Goal: Register for event/course

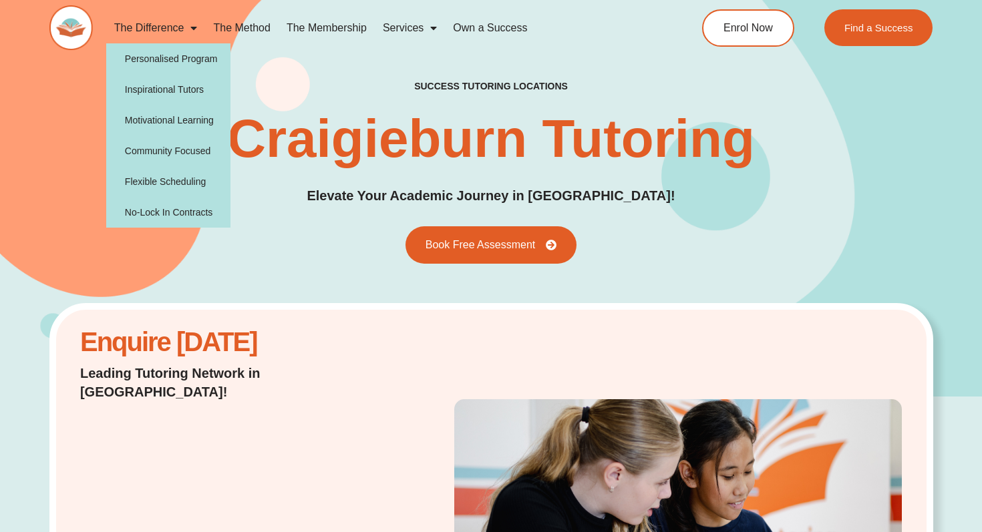
click at [176, 31] on link "The Difference" at bounding box center [156, 28] width 100 height 31
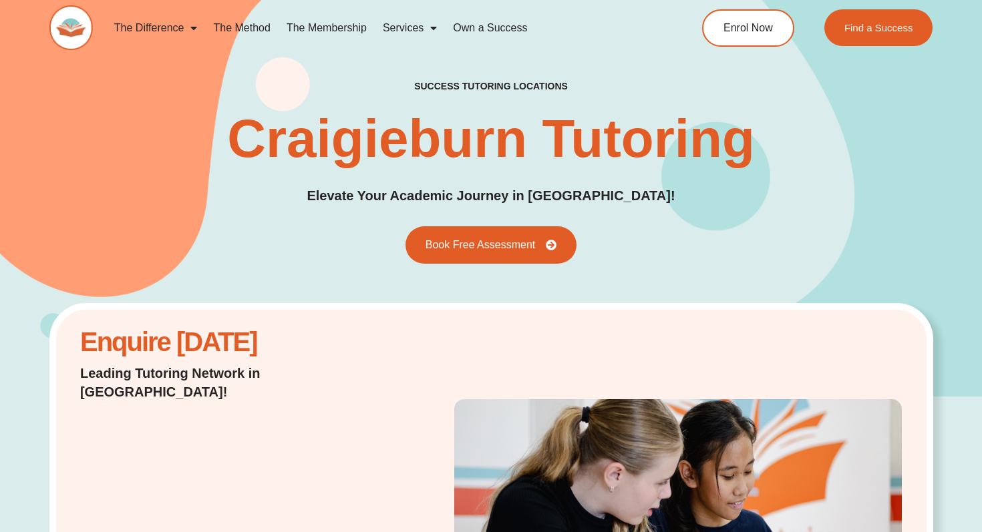
click at [158, 27] on link "The Difference" at bounding box center [156, 28] width 100 height 31
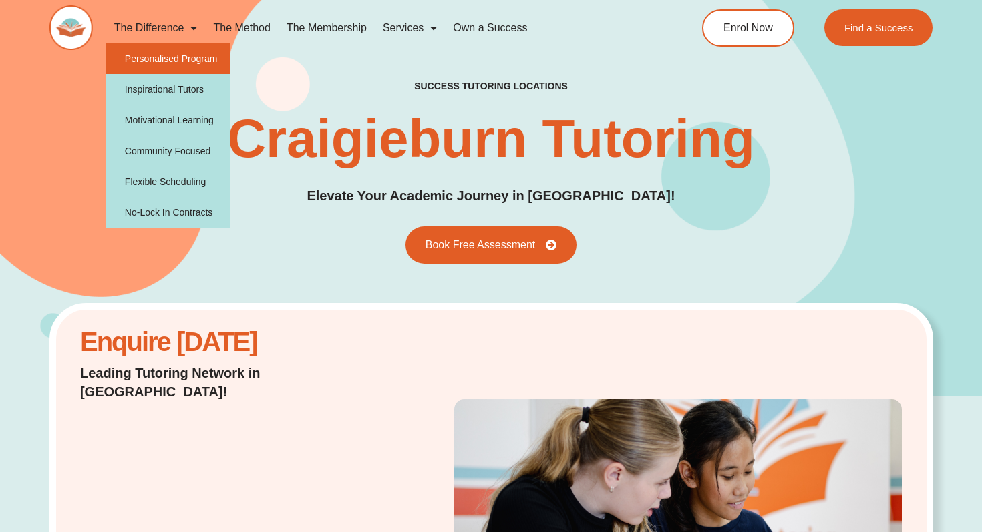
click at [146, 53] on link "Personalised Program" at bounding box center [168, 58] width 125 height 31
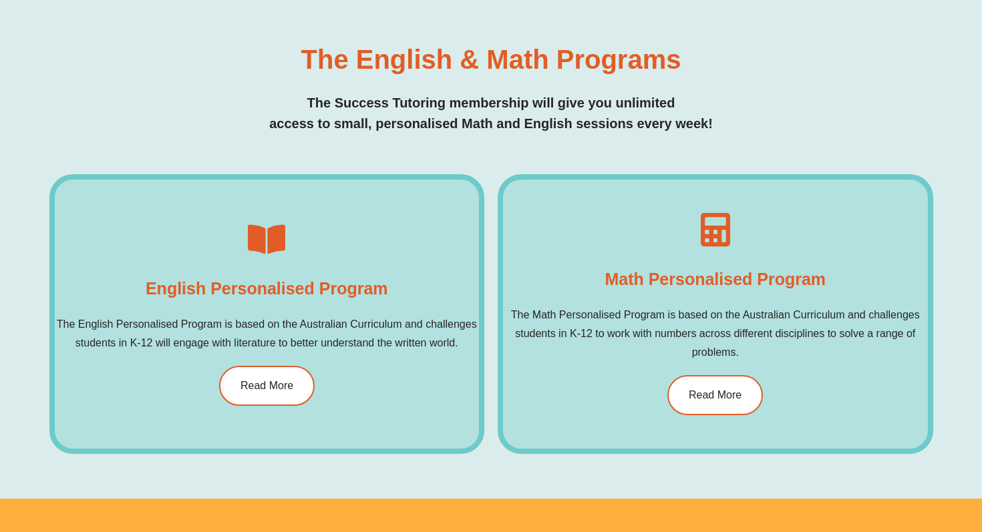
scroll to position [720, 0]
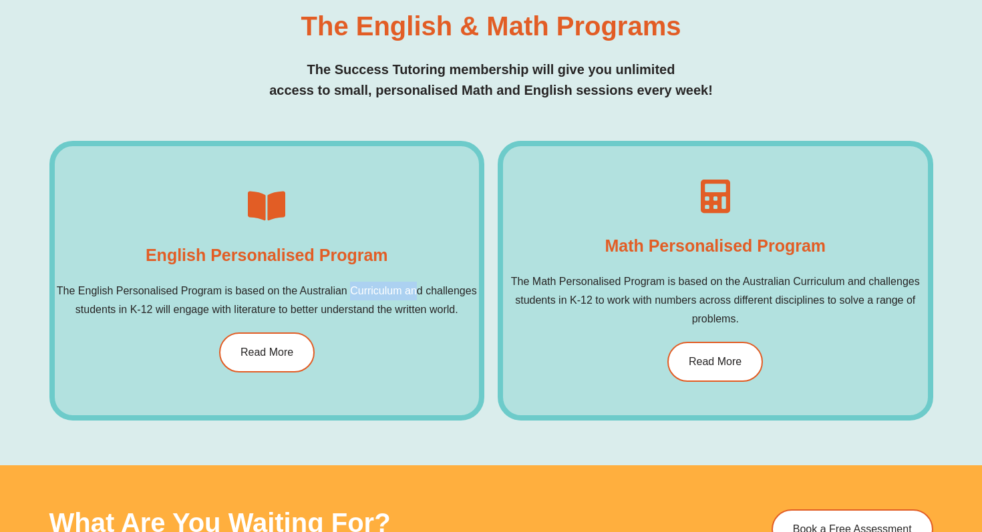
drag, startPoint x: 353, startPoint y: 289, endPoint x: 416, endPoint y: 299, distance: 62.9
click at [416, 299] on p "The English Personalised Program is based on the Australian Curriculum and chal…" at bounding box center [267, 300] width 425 height 37
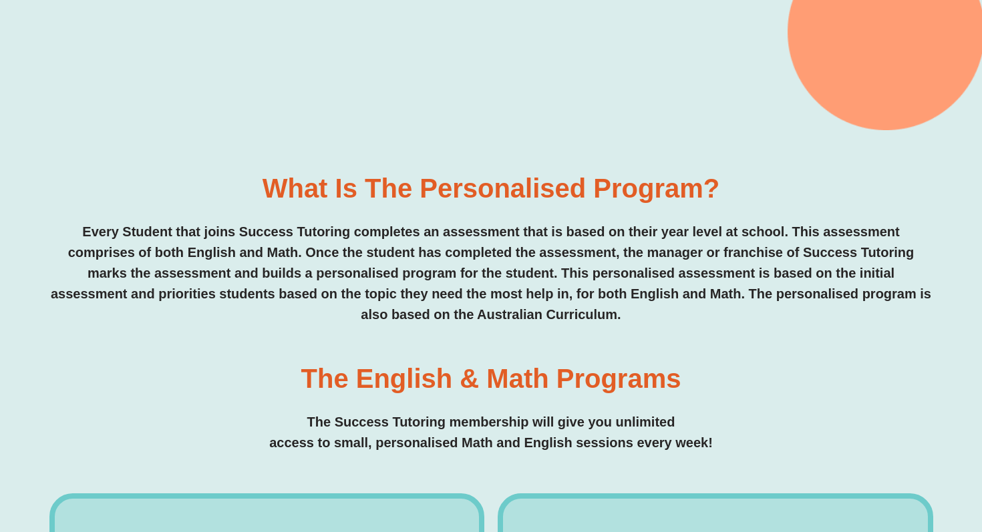
scroll to position [327, 0]
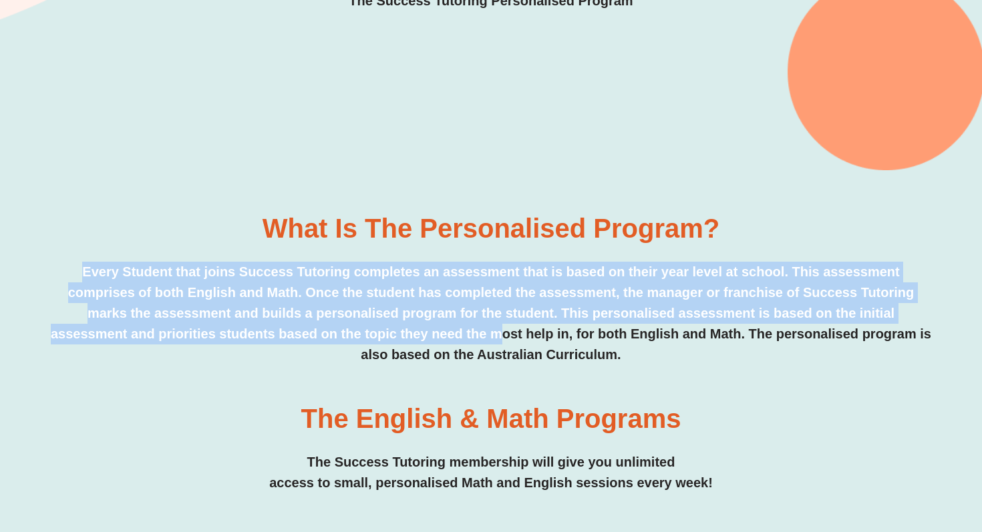
drag, startPoint x: 246, startPoint y: 257, endPoint x: 508, endPoint y: 338, distance: 274.7
click at [508, 338] on div "What is the personalised program? Every Student that joins Success Tutoring com…" at bounding box center [491, 290] width 884 height 150
click at [508, 338] on p "Every Student that joins Success Tutoring completes an assessment that is based…" at bounding box center [491, 314] width 884 height 104
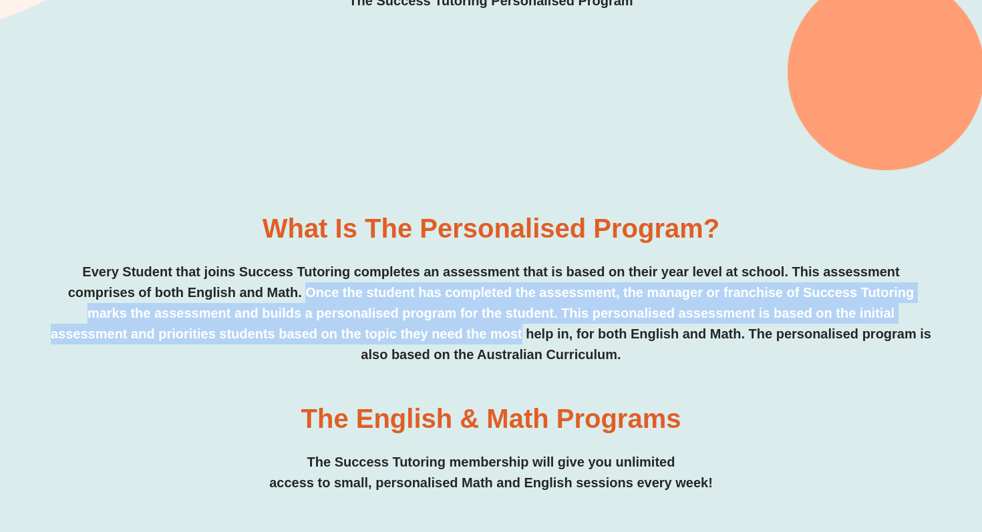
drag, startPoint x: 508, startPoint y: 338, endPoint x: 334, endPoint y: 289, distance: 181.0
click at [334, 289] on p "Every Student that joins Success Tutoring completes an assessment that is based…" at bounding box center [491, 314] width 884 height 104
drag, startPoint x: 334, startPoint y: 289, endPoint x: 598, endPoint y: 327, distance: 266.6
click at [597, 328] on p "Every Student that joins Success Tutoring completes an assessment that is based…" at bounding box center [491, 314] width 884 height 104
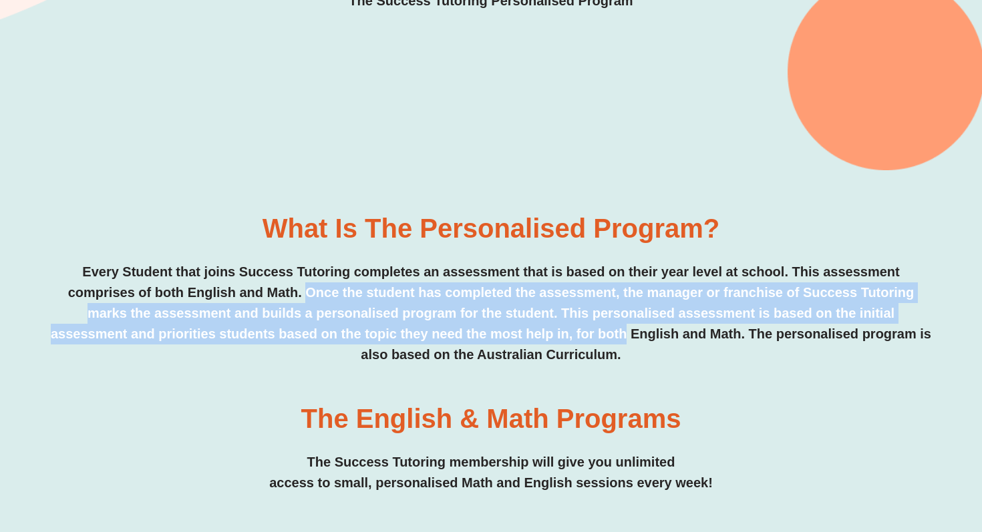
click at [598, 327] on p "Every Student that joins Success Tutoring completes an assessment that is based…" at bounding box center [491, 314] width 884 height 104
drag, startPoint x: 598, startPoint y: 327, endPoint x: 217, endPoint y: 297, distance: 382.0
click at [217, 297] on p "Every Student that joins Success Tutoring completes an assessment that is based…" at bounding box center [491, 314] width 884 height 104
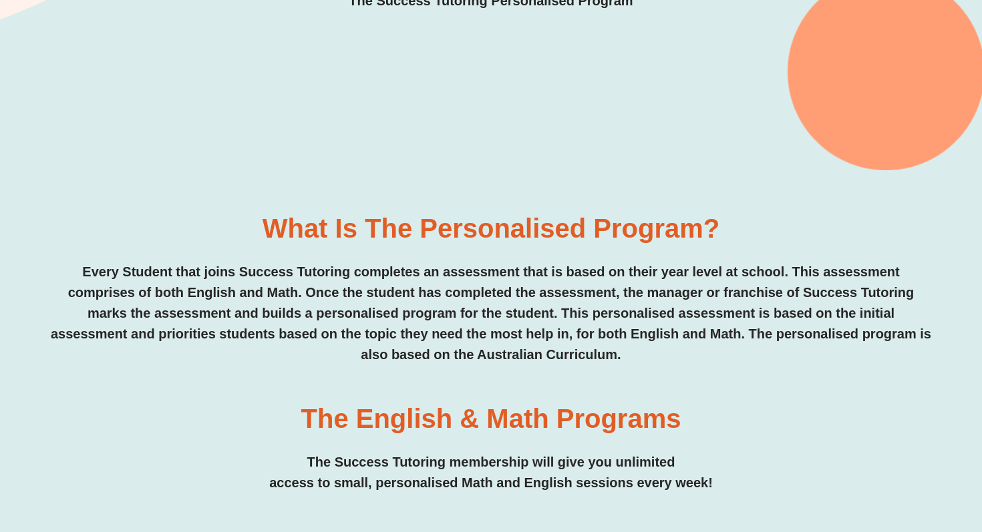
scroll to position [0, 0]
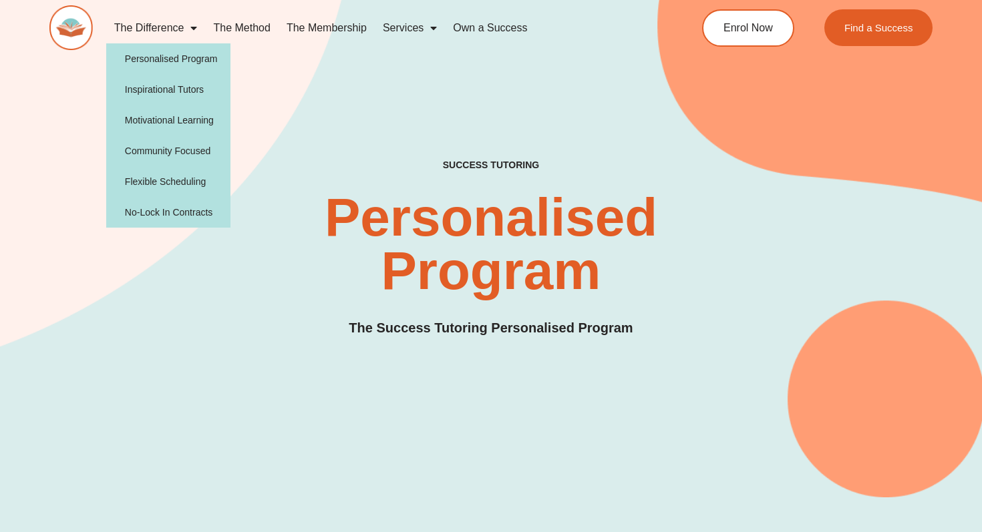
click at [151, 33] on link "The Difference" at bounding box center [156, 28] width 100 height 31
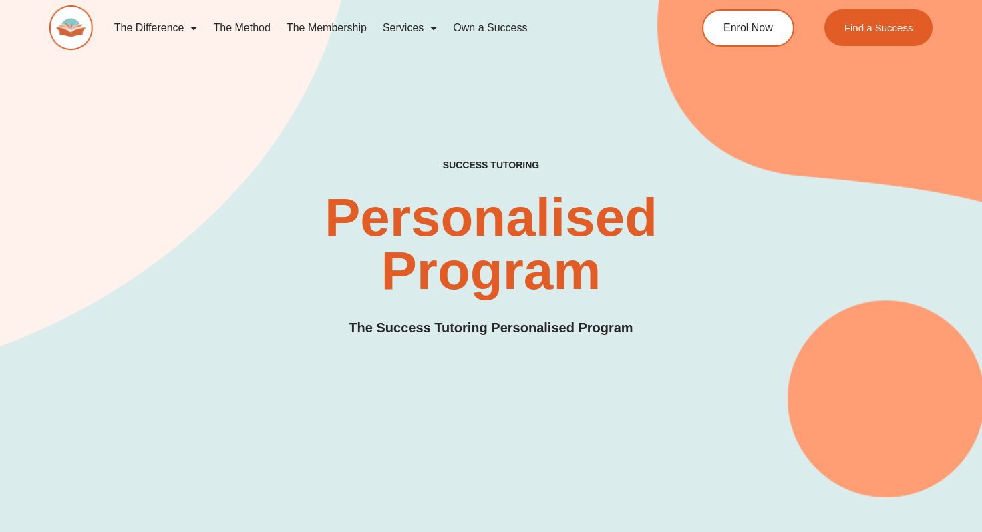
click at [157, 37] on link "The Difference" at bounding box center [156, 28] width 100 height 31
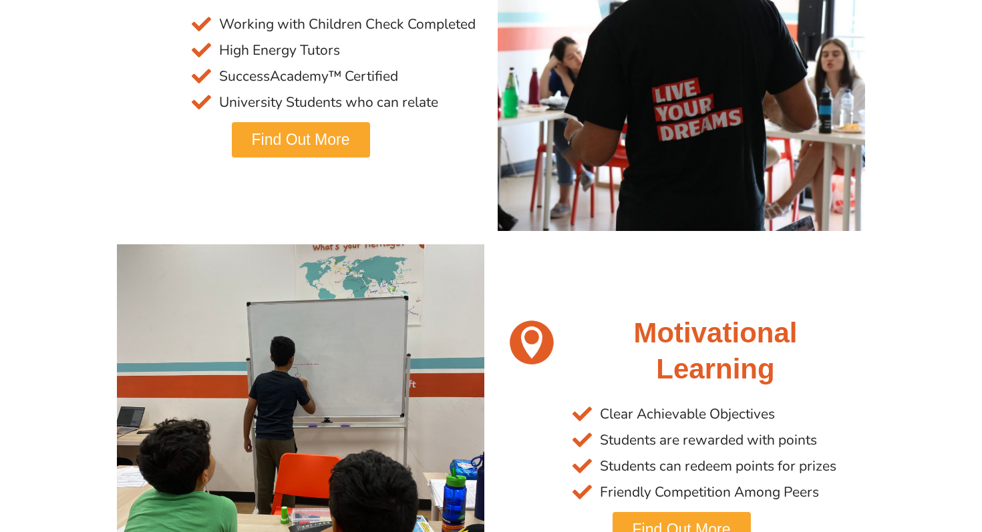
scroll to position [1166, 0]
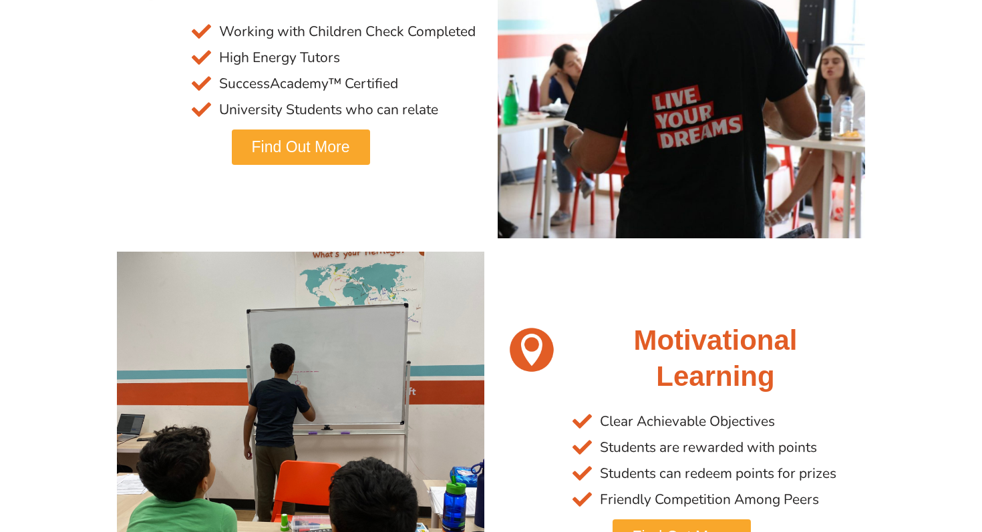
click at [325, 149] on span "Find Out More" at bounding box center [301, 147] width 98 height 15
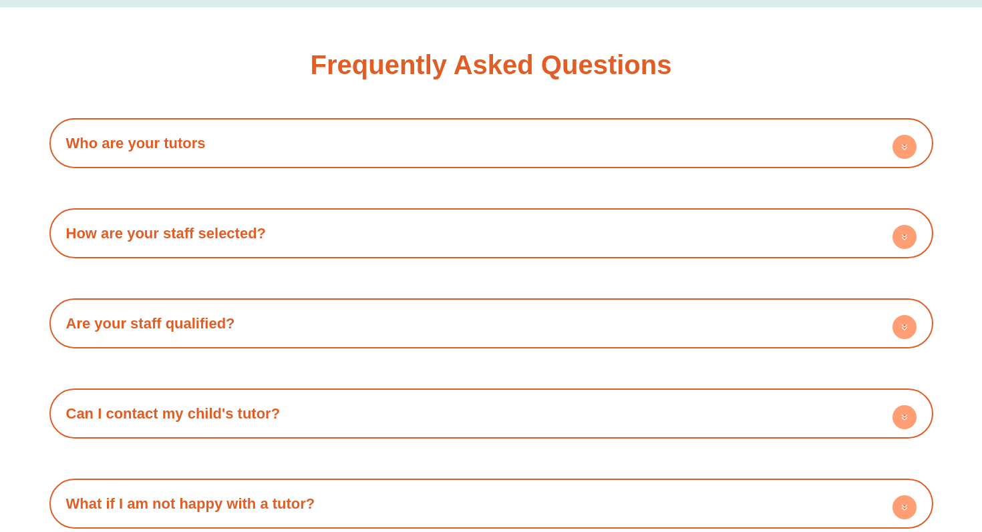
scroll to position [2269, 0]
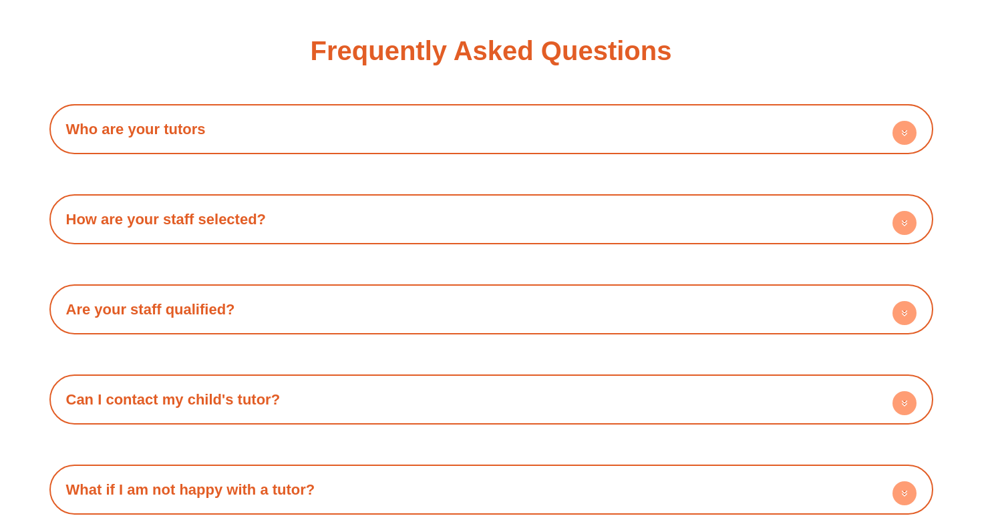
click at [508, 114] on h4 "Who are your tutors" at bounding box center [491, 129] width 870 height 37
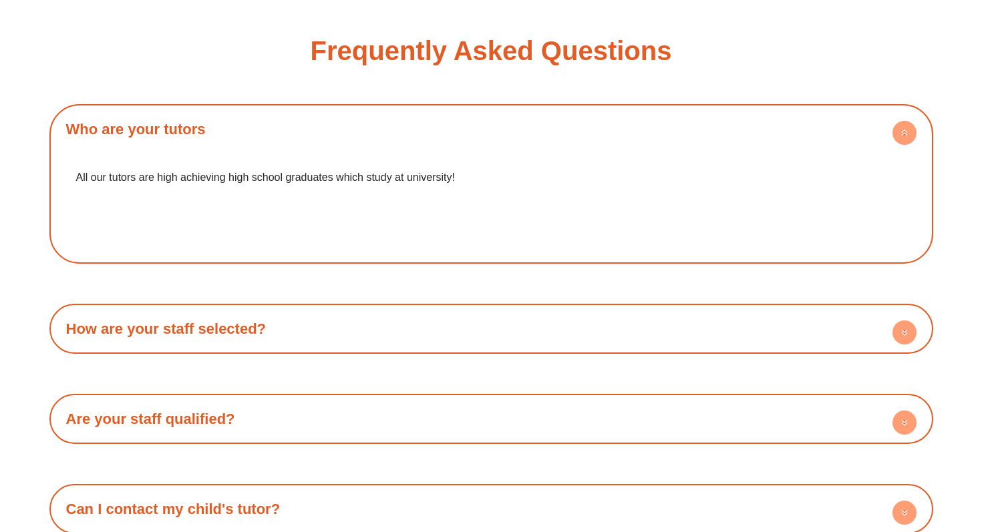
click at [487, 263] on div "Who are your tutors All our tutors are high achieving high school graduates whi…" at bounding box center [491, 364] width 884 height 520
click at [491, 288] on div "Who are your tutors All our tutors are high achieving high school graduates whi…" at bounding box center [491, 364] width 884 height 520
click at [510, 319] on h4 "How are your staff selected?" at bounding box center [491, 329] width 870 height 37
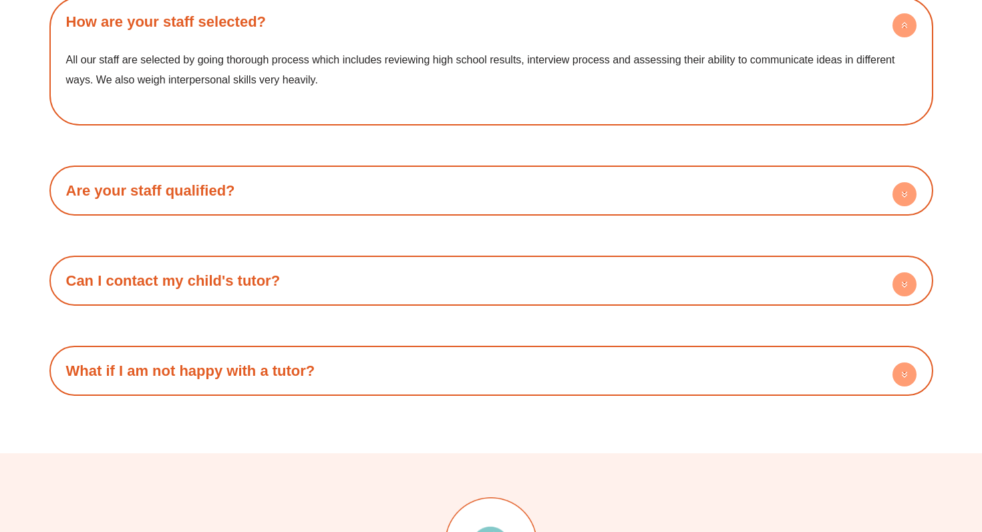
scroll to position [2593, 0]
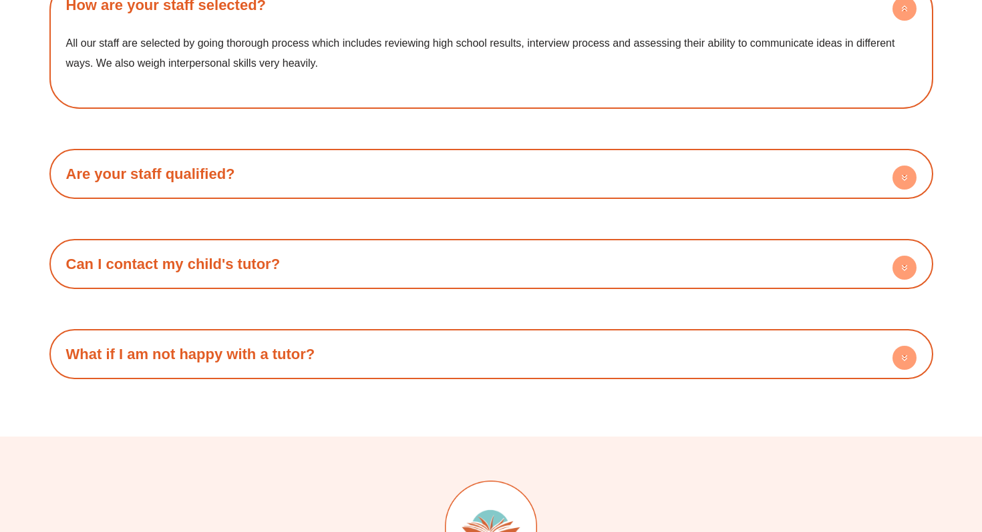
click at [515, 362] on h4 "What if I am not happy with a tutor?" at bounding box center [491, 354] width 870 height 37
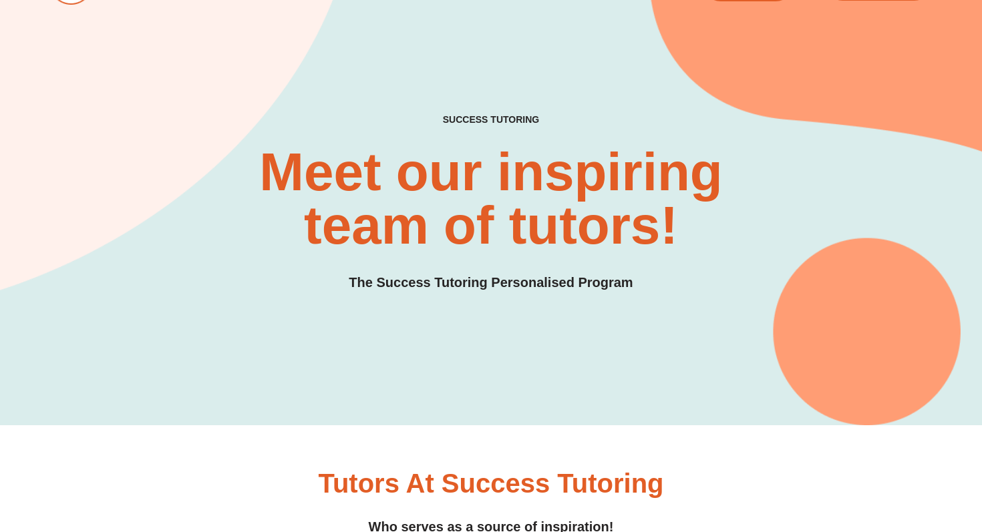
scroll to position [0, 0]
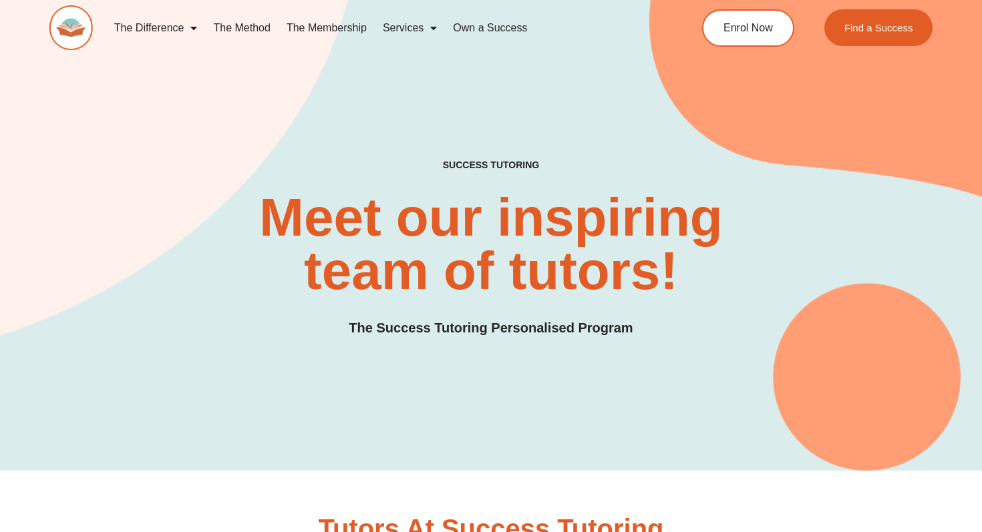
click at [166, 37] on link "The Difference" at bounding box center [156, 28] width 100 height 31
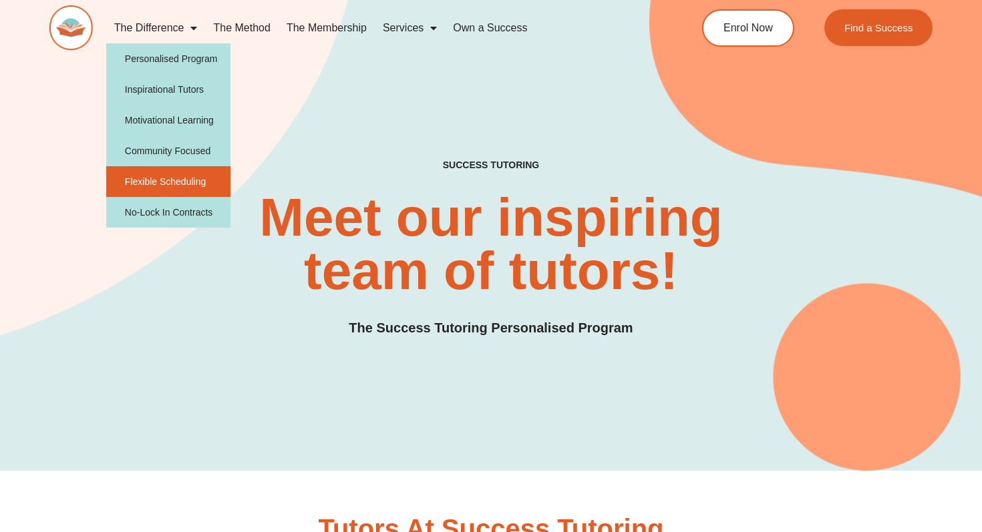
click at [172, 183] on link "Flexible Scheduling" at bounding box center [168, 181] width 125 height 31
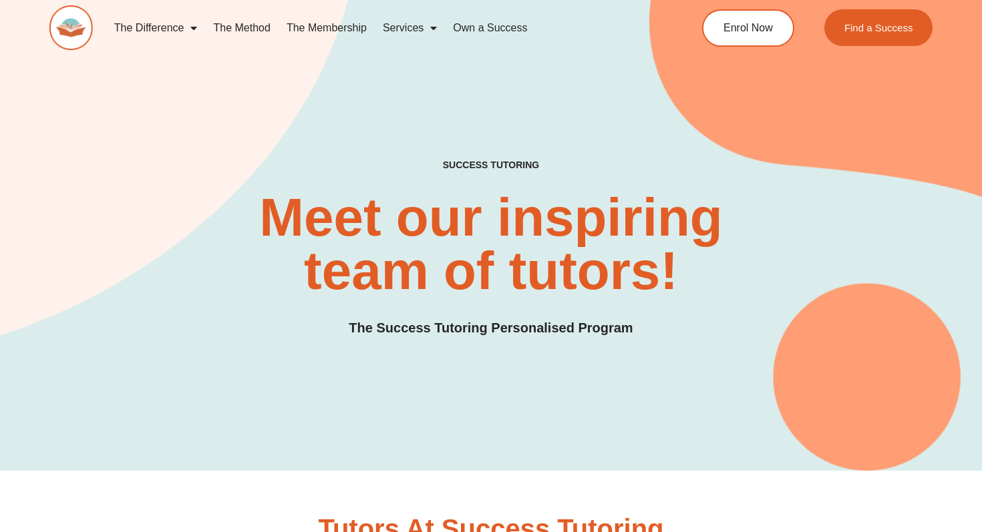
click at [259, 29] on link "The Method" at bounding box center [241, 28] width 73 height 31
click at [259, 27] on link "The Method" at bounding box center [241, 28] width 73 height 31
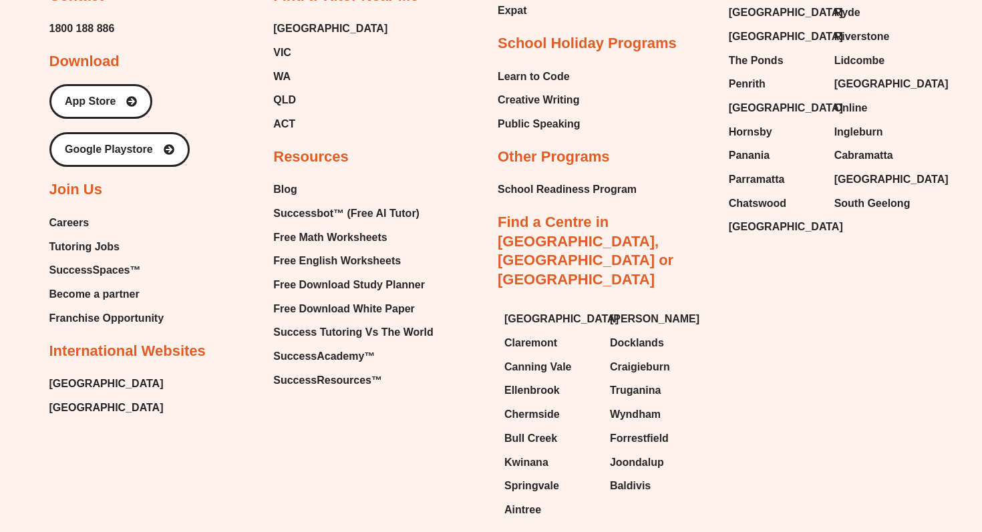
scroll to position [3212, 0]
click at [653, 358] on span "Craigieburn" at bounding box center [640, 368] width 60 height 20
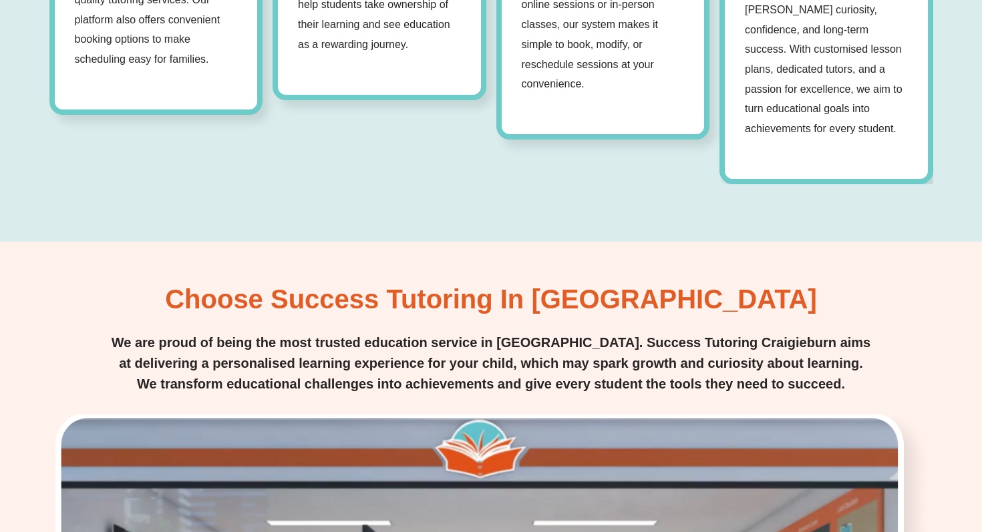
scroll to position [1480, 0]
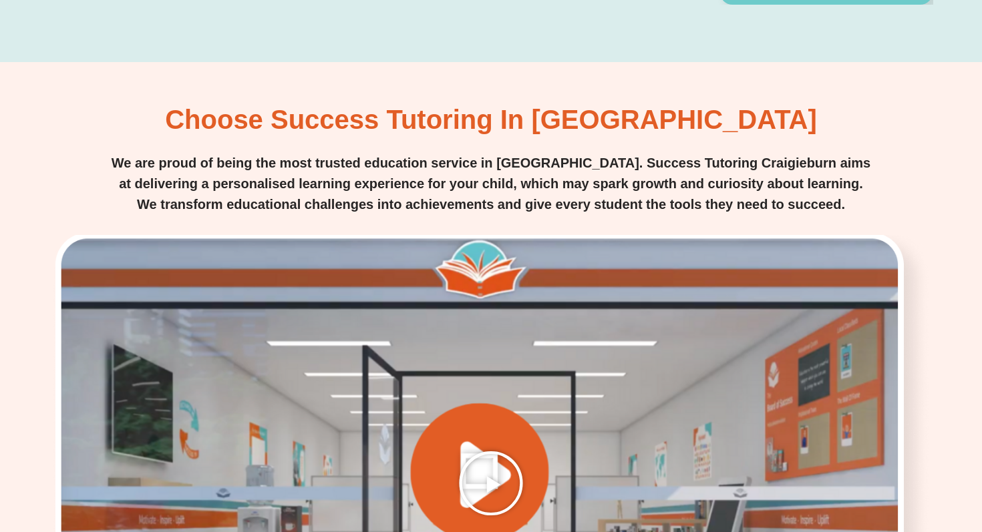
click at [437, 341] on div at bounding box center [491, 483] width 884 height 497
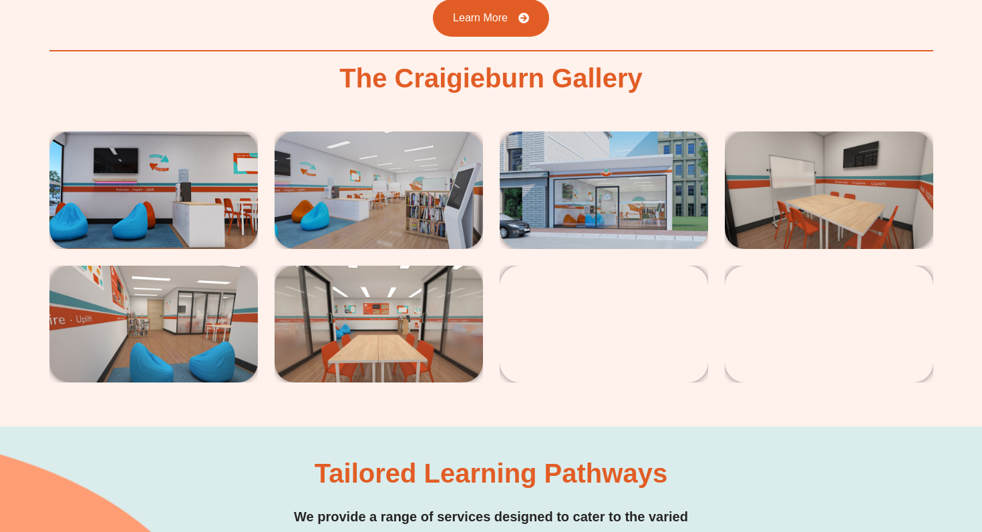
scroll to position [2416, 0]
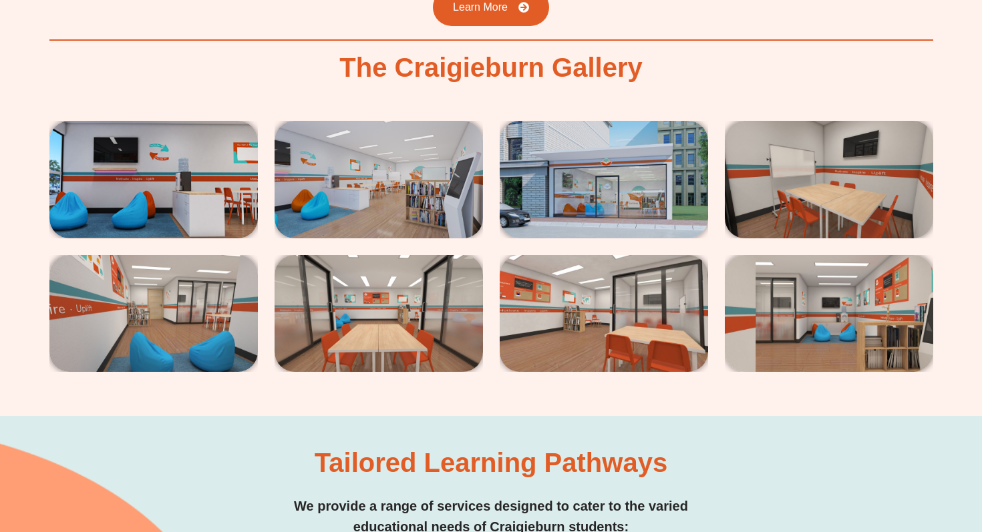
click at [232, 121] on img at bounding box center [153, 180] width 208 height 118
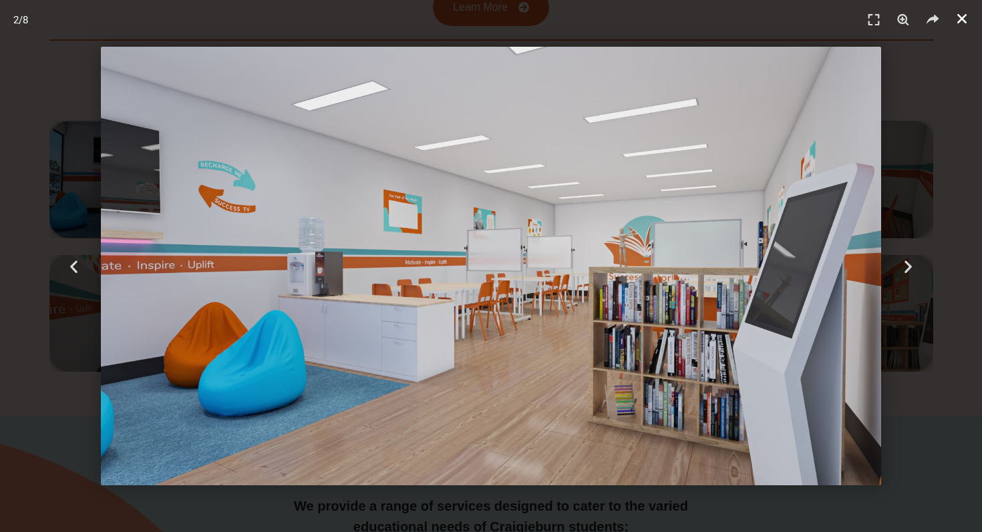
click at [964, 24] on icon "Close (Esc)" at bounding box center [961, 18] width 13 height 13
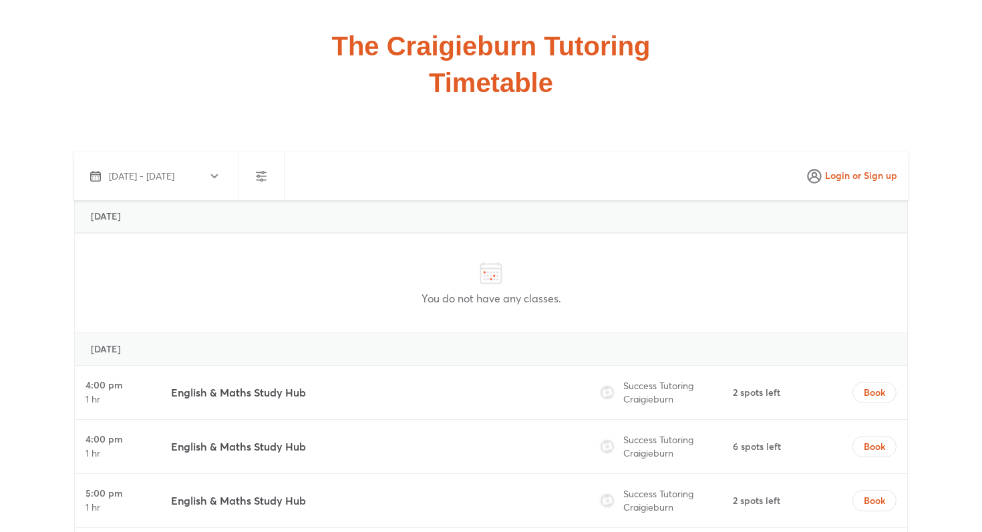
scroll to position [3909, 0]
click at [336, 365] on div "English & Maths Study Hub" at bounding box center [371, 391] width 411 height 53
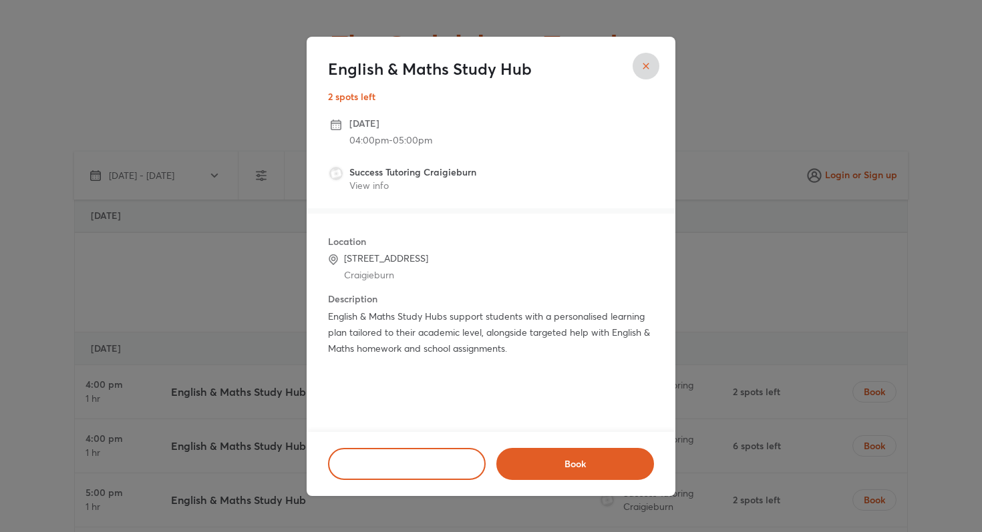
click at [826, 135] on div "English & Maths Study Hub 2 spots left Monday, October 13 04:00pm - 05:00pm Suc…" at bounding box center [491, 266] width 982 height 532
click at [656, 67] on button "close" at bounding box center [646, 66] width 27 height 27
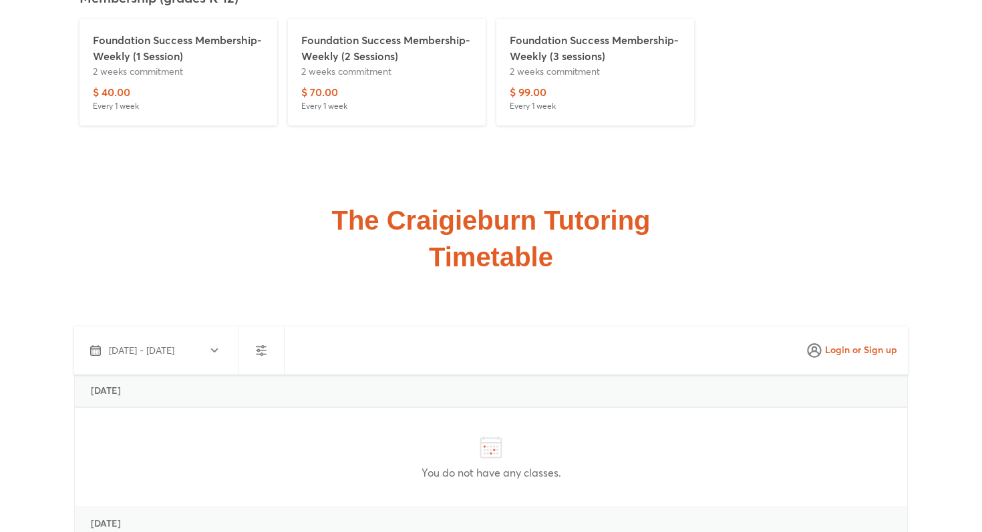
scroll to position [3621, 0]
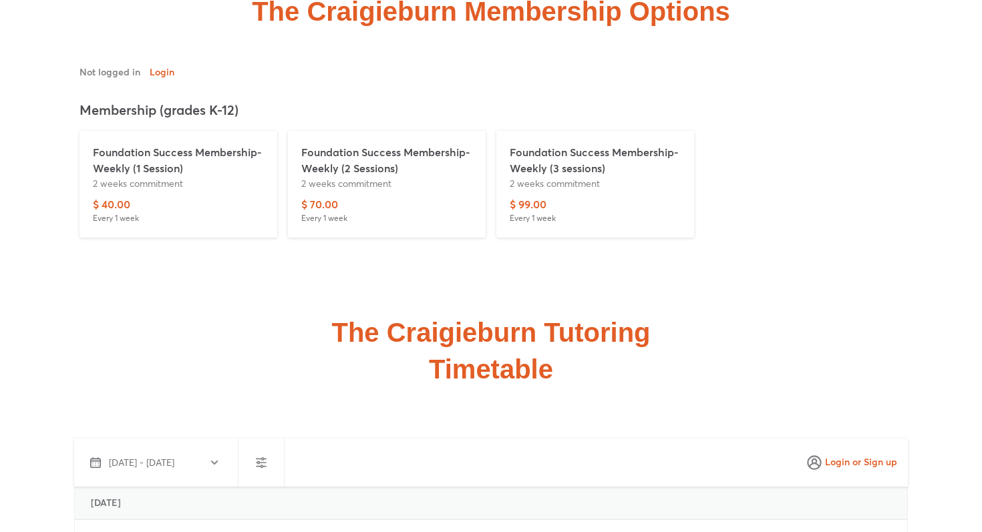
click at [258, 447] on button "button" at bounding box center [261, 463] width 32 height 32
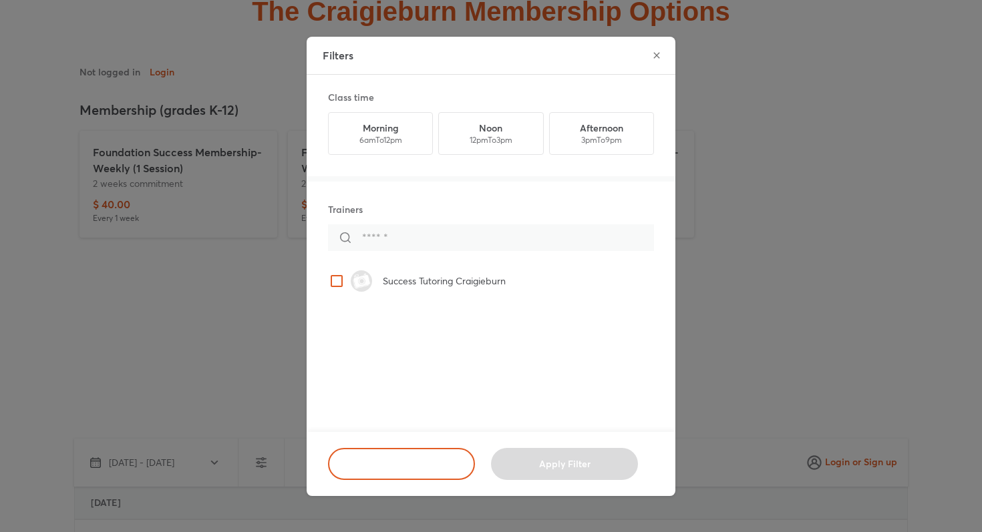
click at [258, 355] on div "Filters Class time Morning 6am To 12pm Noon 12pm To 3pm Afternoon 3pm To 9pm Tr…" at bounding box center [491, 266] width 982 height 532
click at [196, 359] on div "Filters Class time Morning 6am To 12pm Noon 12pm To 3pm Afternoon 3pm To 9pm Tr…" at bounding box center [491, 266] width 982 height 532
click at [663, 47] on button "close" at bounding box center [656, 55] width 27 height 27
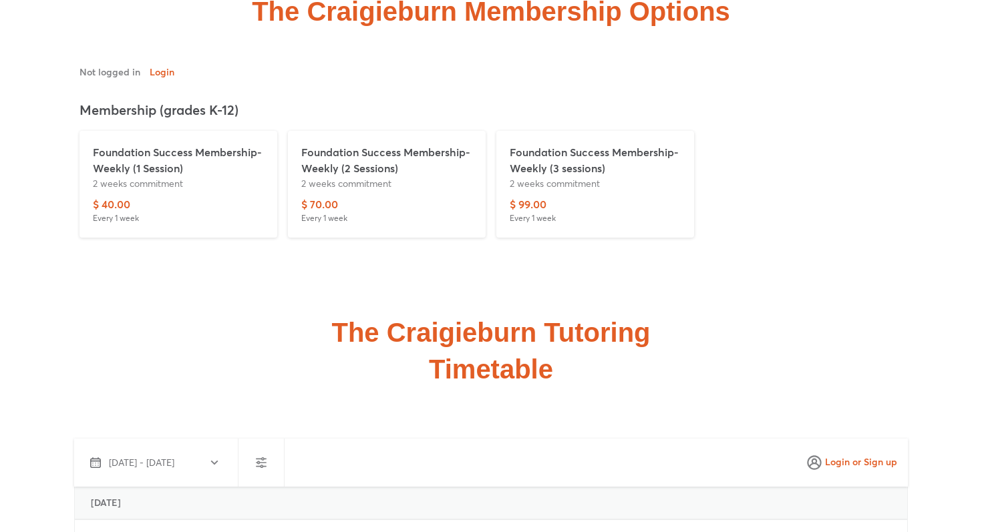
click at [186, 447] on button "Oct 11 - Nov 9, 2025" at bounding box center [153, 463] width 148 height 32
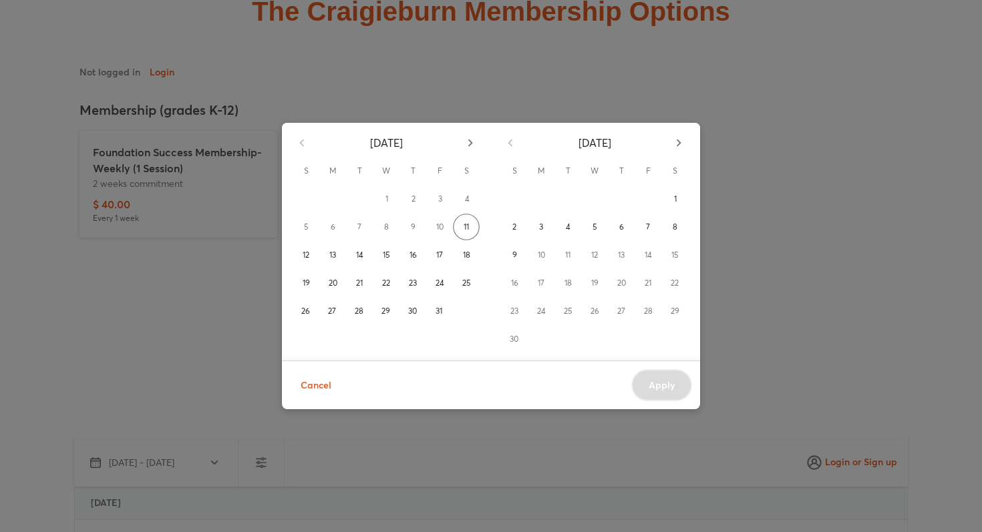
click at [189, 349] on div "October 2025 S M T W T F S 1 2 3 4 5 6 7 8 9 10 11 12 13 14 15 16 17 18 19 20 2…" at bounding box center [491, 266] width 982 height 532
click at [171, 311] on div "October 2025 S M T W T F S 1 2 3 4 5 6 7 8 9 10 11 12 13 14 15 16 17 18 19 20 2…" at bounding box center [491, 266] width 982 height 532
click at [668, 158] on span "S" at bounding box center [675, 171] width 24 height 27
click at [323, 404] on div "Cancel Apply" at bounding box center [491, 385] width 418 height 49
click at [319, 395] on button "Cancel" at bounding box center [316, 385] width 52 height 33
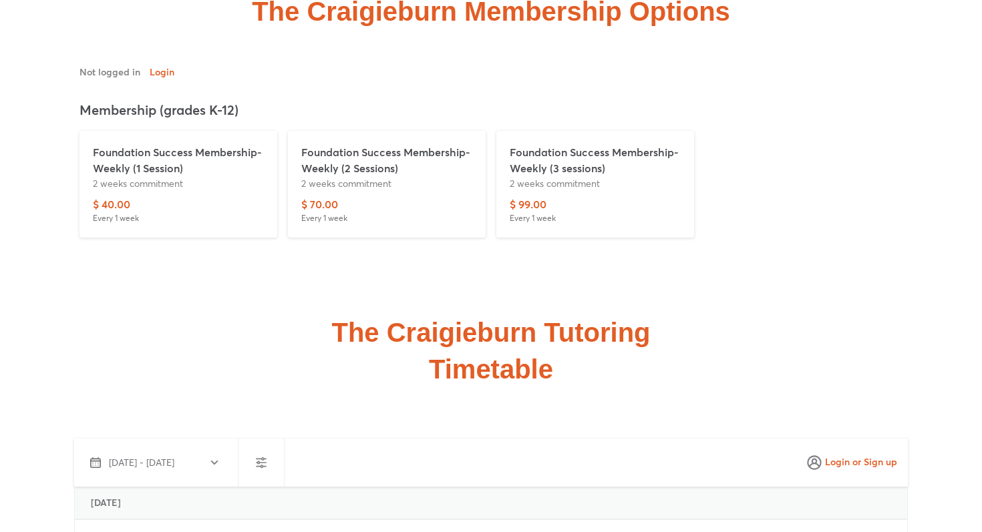
click at [220, 196] on div "$ 40.00 Every 1 week" at bounding box center [178, 210] width 171 height 28
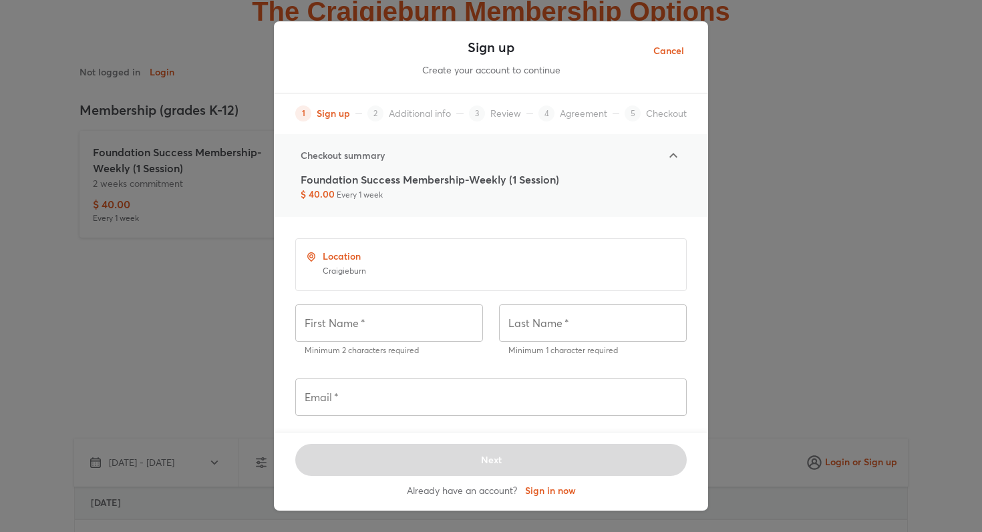
scroll to position [154, 0]
